Goal: Check status: Check status

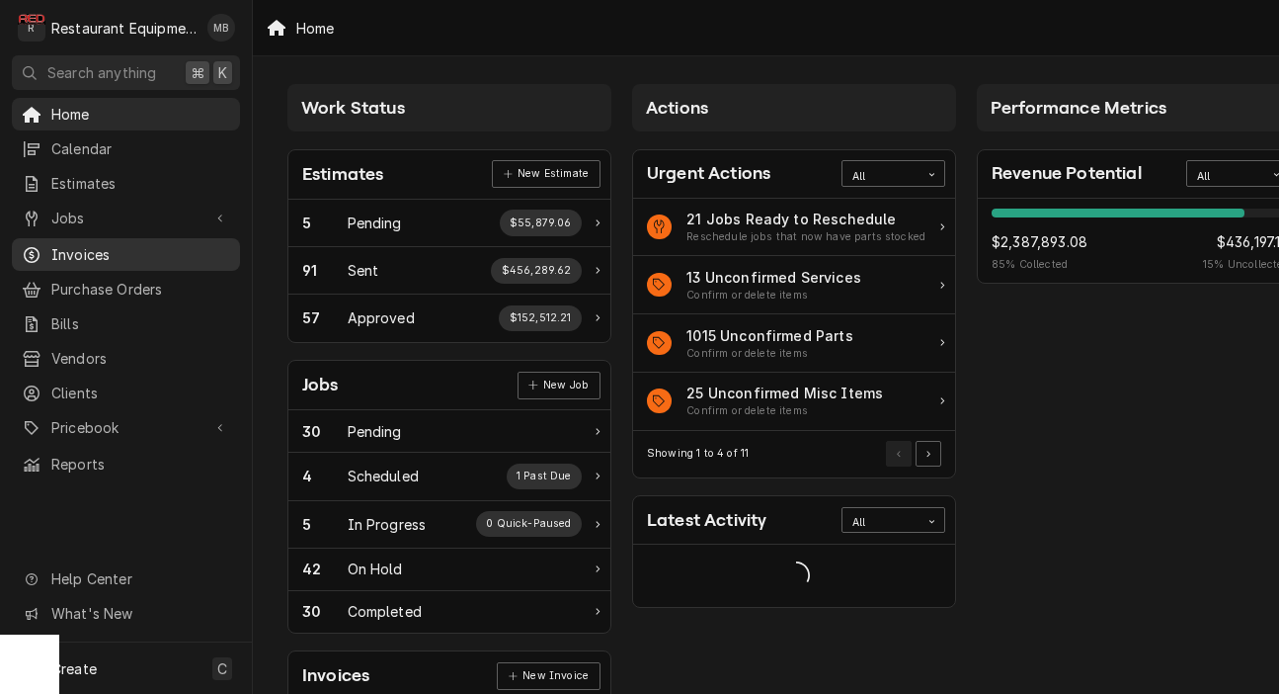
click at [155, 250] on span "Invoices" at bounding box center [140, 254] width 179 height 21
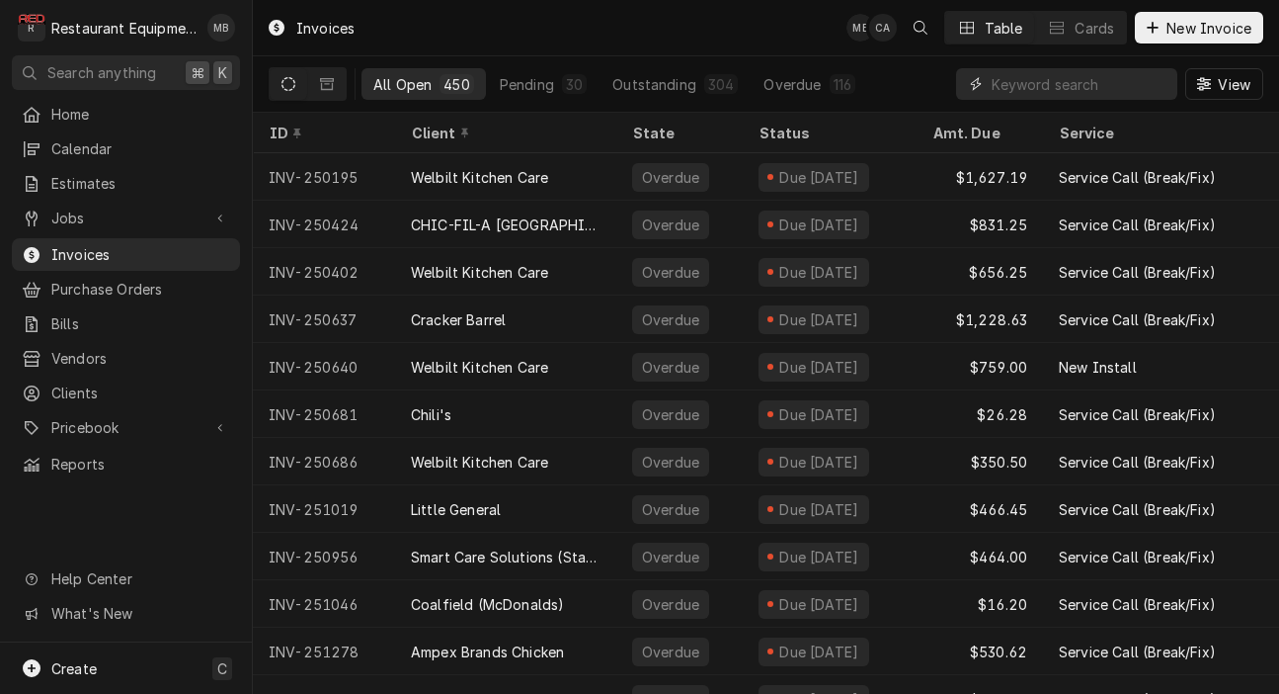
click at [1024, 73] on input "Dynamic Content Wrapper" at bounding box center [1080, 84] width 176 height 32
paste input "251760"
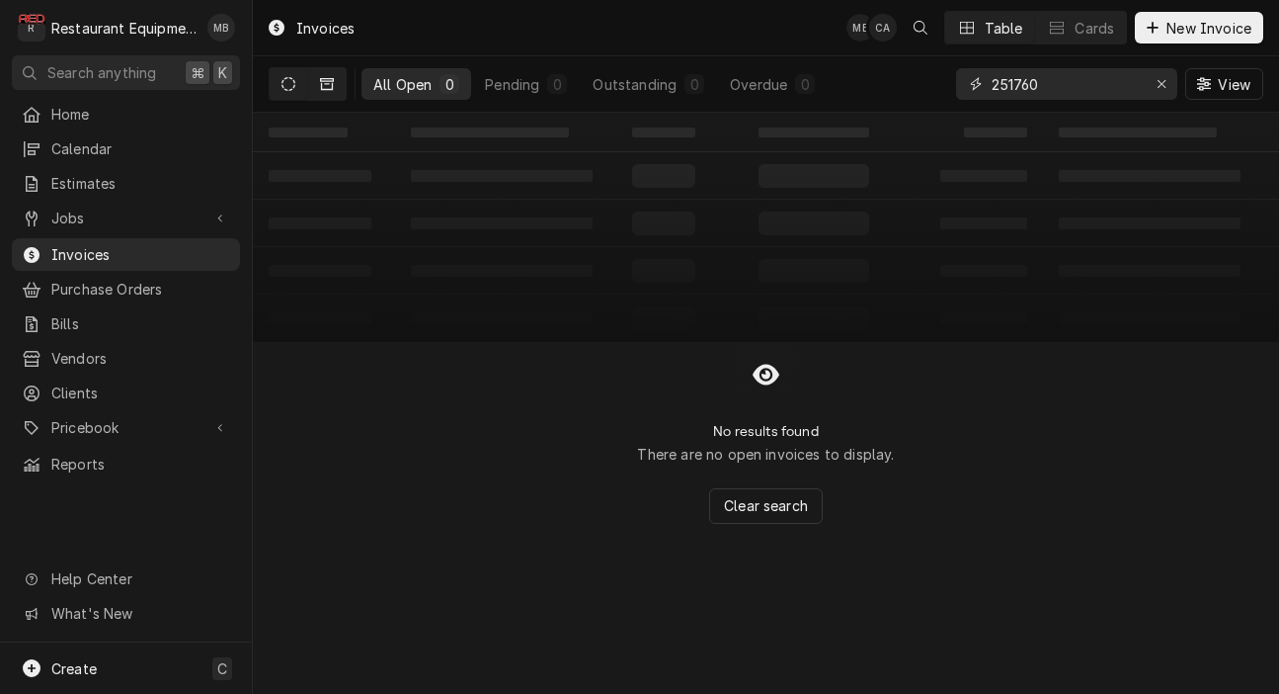
type input "251760"
click at [336, 76] on button "Dynamic Content Wrapper" at bounding box center [327, 84] width 38 height 32
